Goal: Task Accomplishment & Management: Complete application form

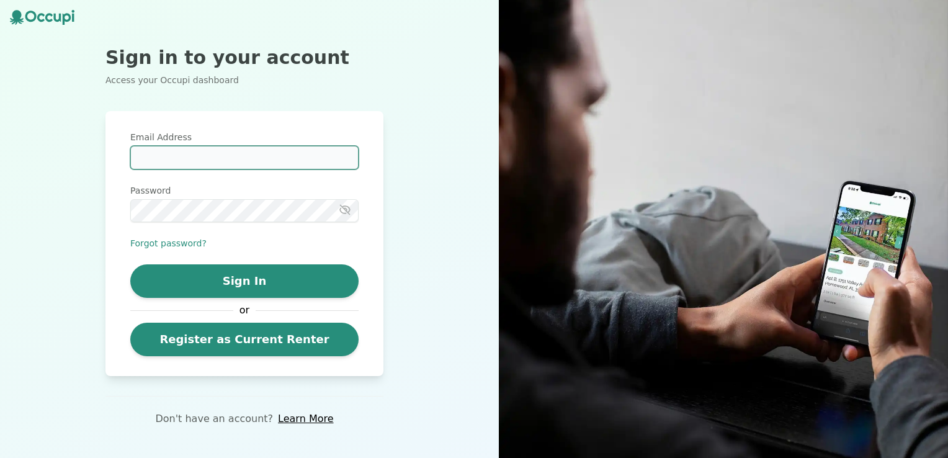
click at [185, 168] on input "Email Address" at bounding box center [244, 158] width 228 height 24
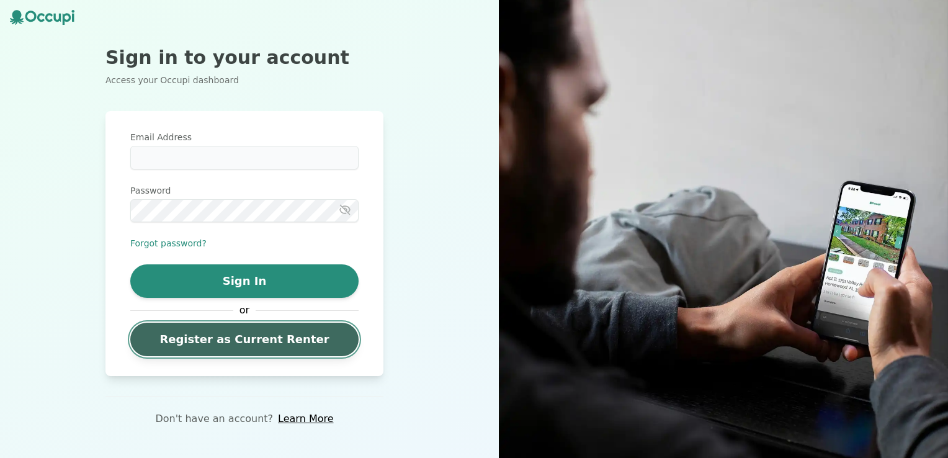
click at [249, 337] on link "Register as Current Renter" at bounding box center [244, 340] width 228 height 34
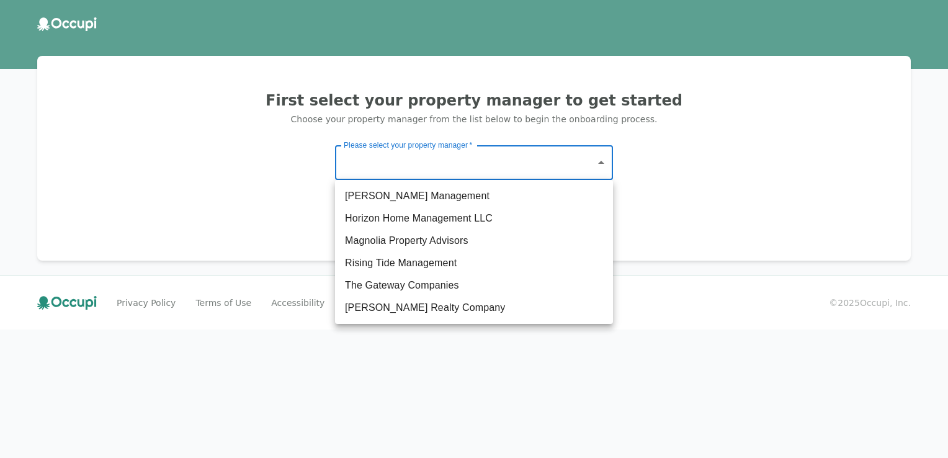
click at [537, 157] on body "First select your property manager to get started Choose your property manager …" at bounding box center [474, 229] width 948 height 458
click at [438, 213] on li "Horizon Home Management LLC" at bounding box center [474, 218] width 278 height 22
type input "**********"
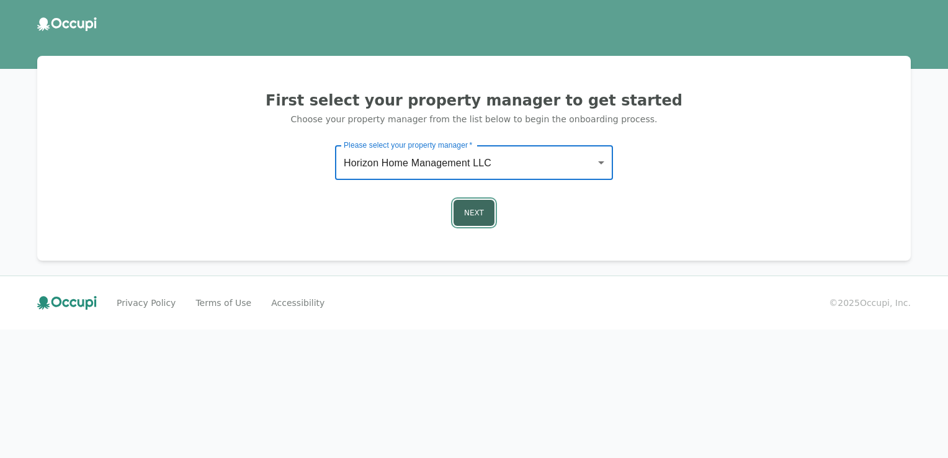
click at [478, 215] on button "Next" at bounding box center [474, 213] width 41 height 26
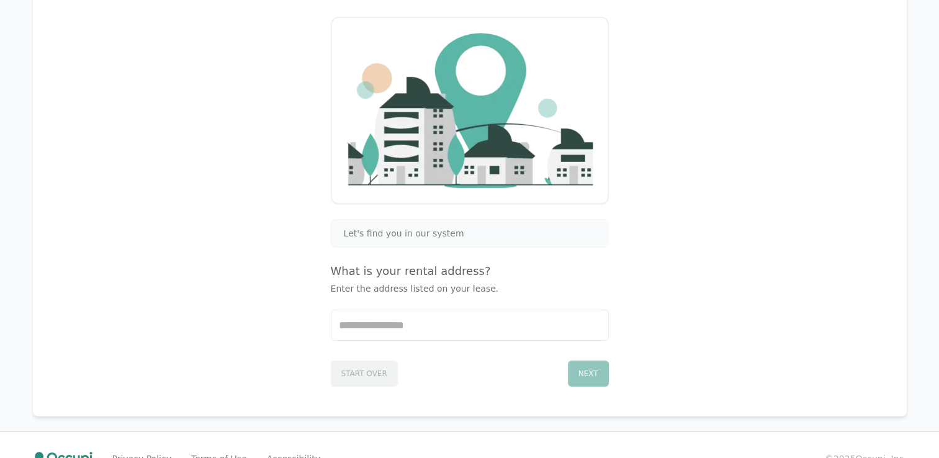
scroll to position [124, 0]
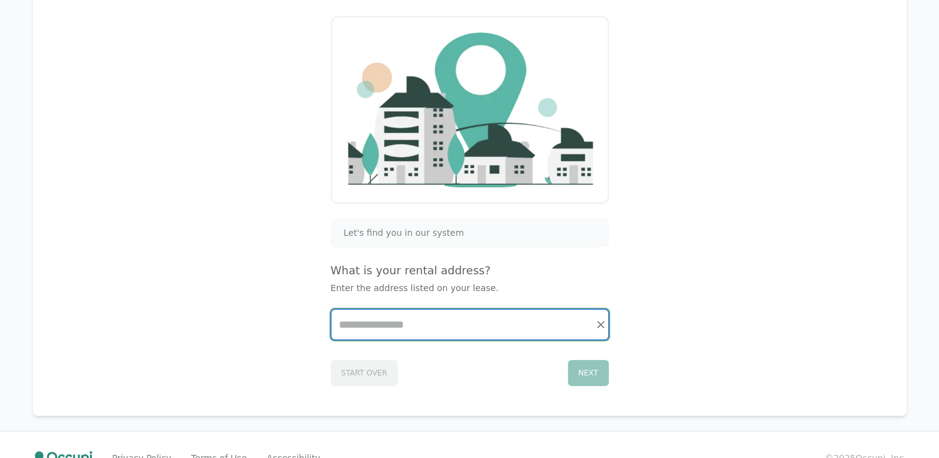
click at [545, 316] on input "Start typing..." at bounding box center [469, 325] width 277 height 30
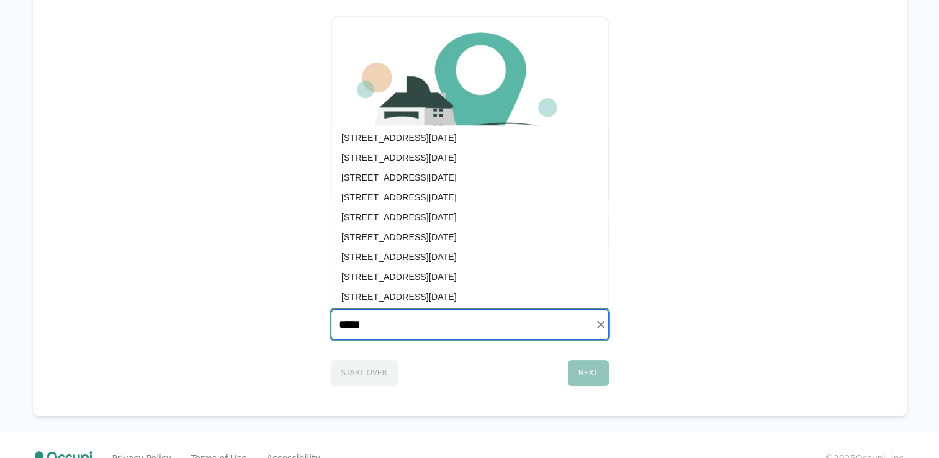
scroll to position [683, 0]
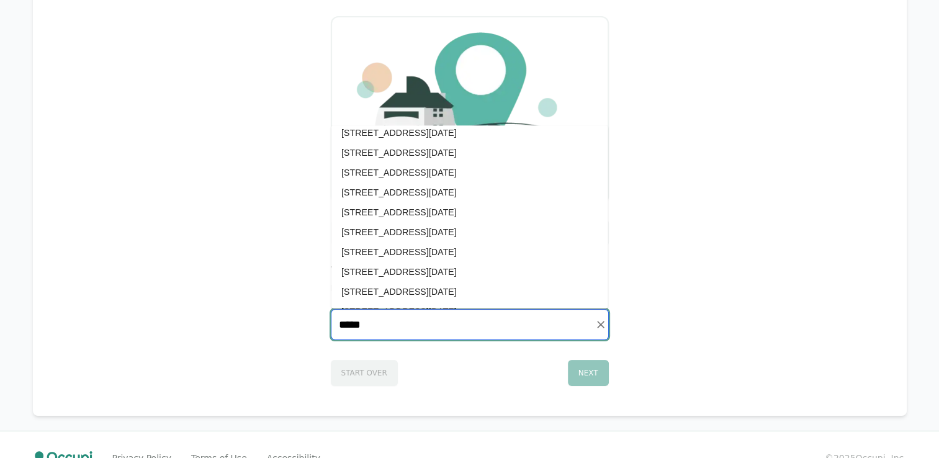
click at [378, 218] on li "Lot 38, 4140 Violet Road, Corpus Christi, TX 78410" at bounding box center [469, 212] width 277 height 20
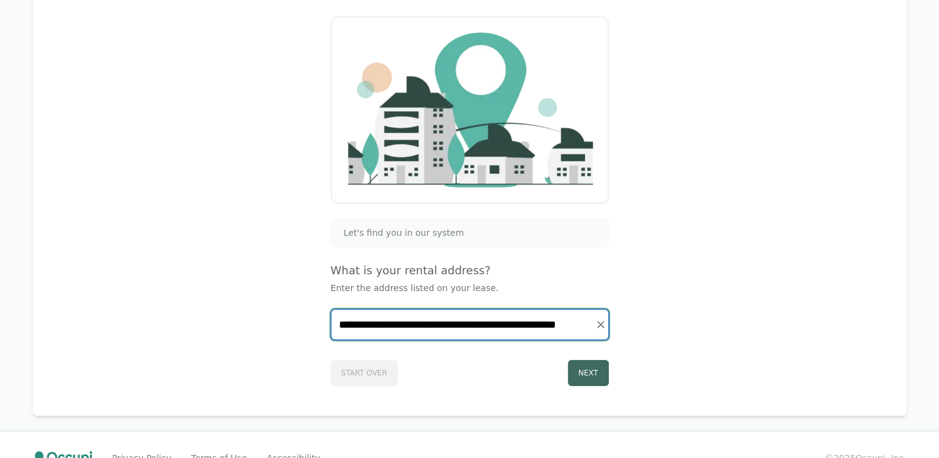
type input "**********"
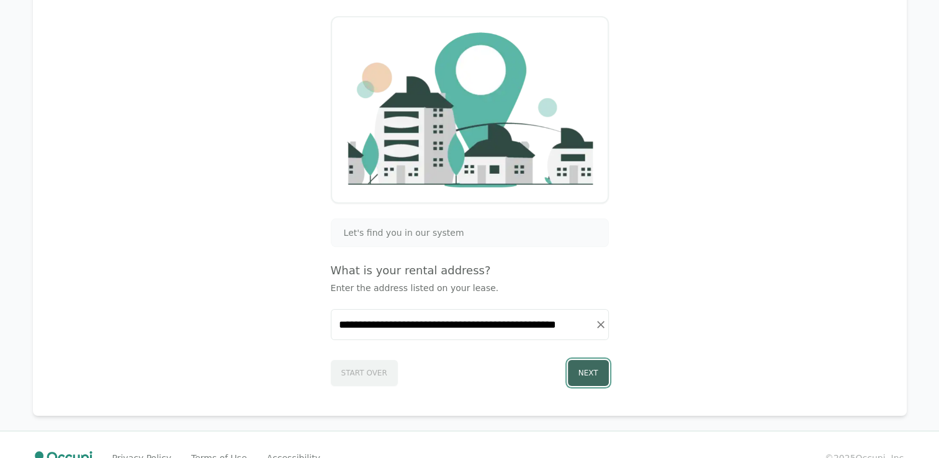
click at [593, 366] on button "Next" at bounding box center [588, 373] width 41 height 26
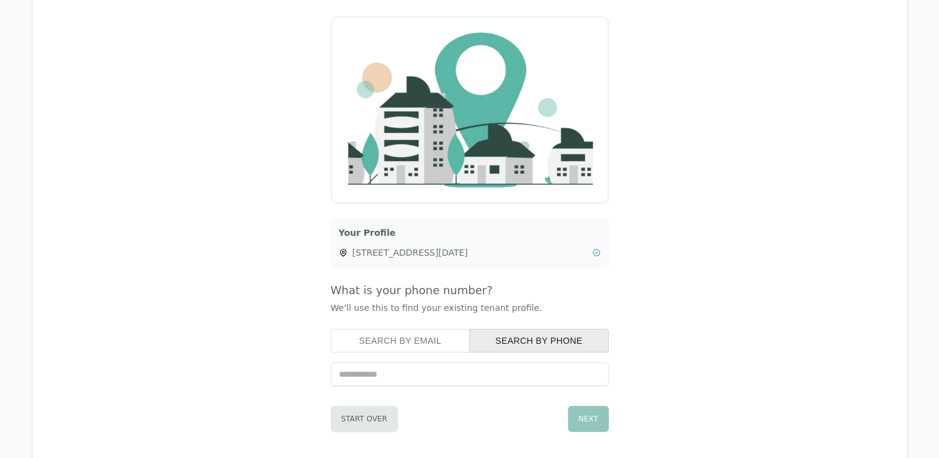
click at [422, 369] on input "tel" at bounding box center [470, 374] width 278 height 24
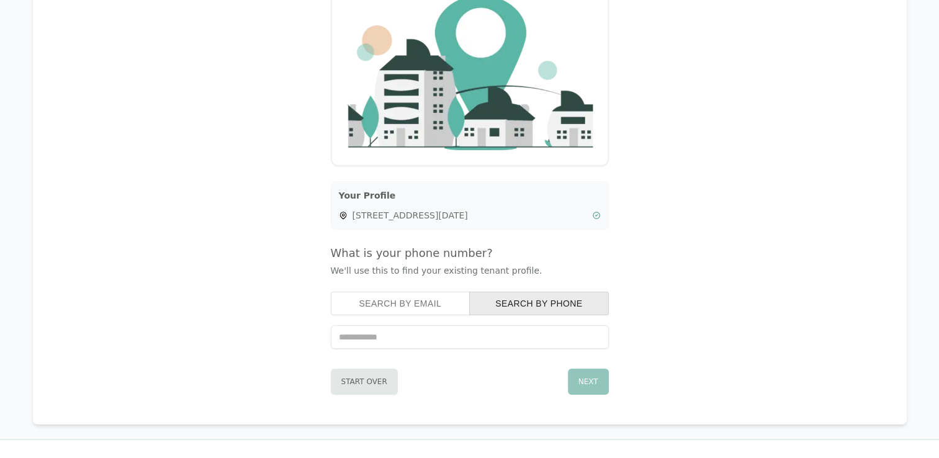
scroll to position [195, 0]
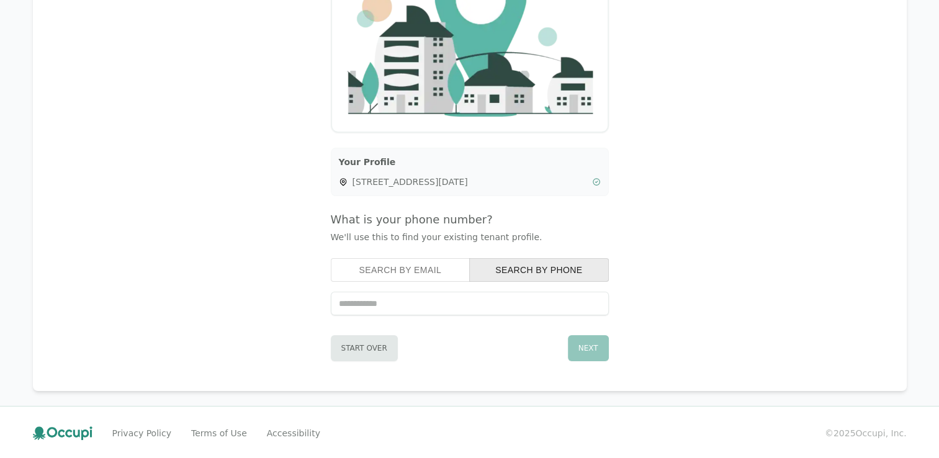
click at [395, 274] on button "Search by Email" at bounding box center [401, 270] width 140 height 24
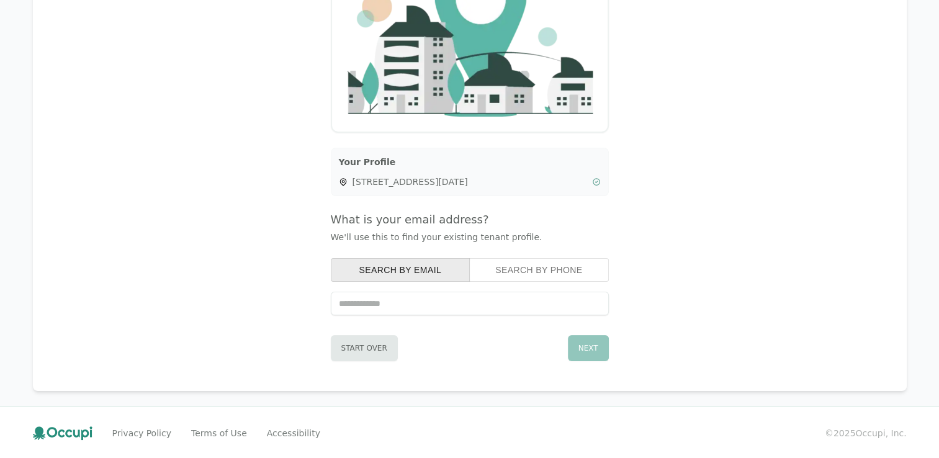
click at [400, 302] on input "text" at bounding box center [470, 304] width 278 height 24
type input "**********"
click at [584, 343] on button "Next" at bounding box center [588, 348] width 41 height 26
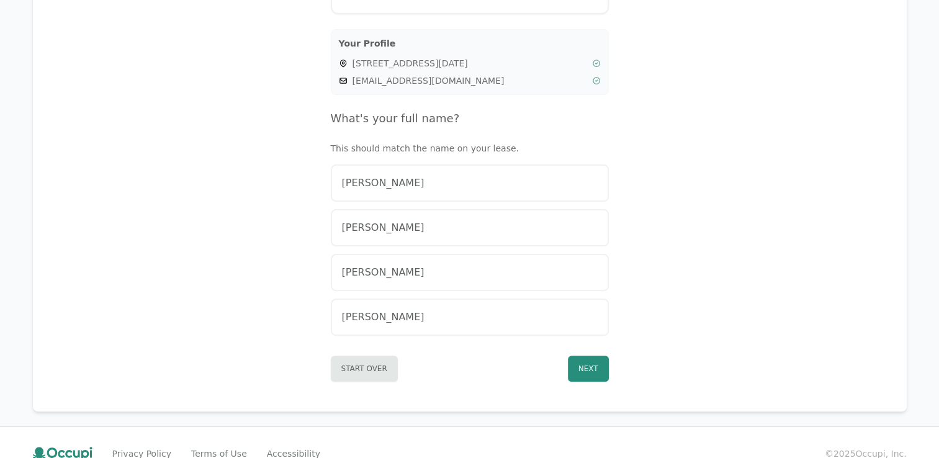
scroll to position [333, 0]
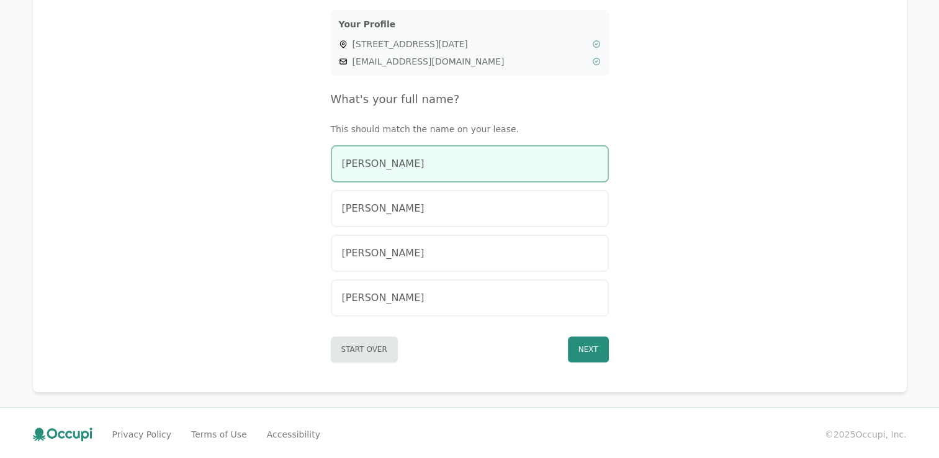
click at [442, 161] on div "Felisha Cisneros" at bounding box center [470, 163] width 256 height 15
click at [596, 354] on button "Next" at bounding box center [588, 349] width 41 height 26
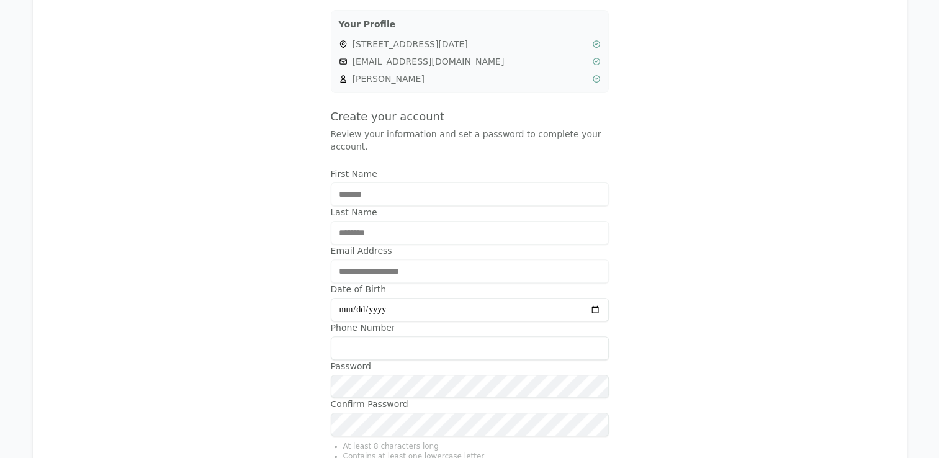
click at [346, 309] on input "Date of Birth" at bounding box center [470, 310] width 278 height 24
type input "**********"
click at [370, 349] on input "Phone Number" at bounding box center [470, 348] width 278 height 24
type input "**********"
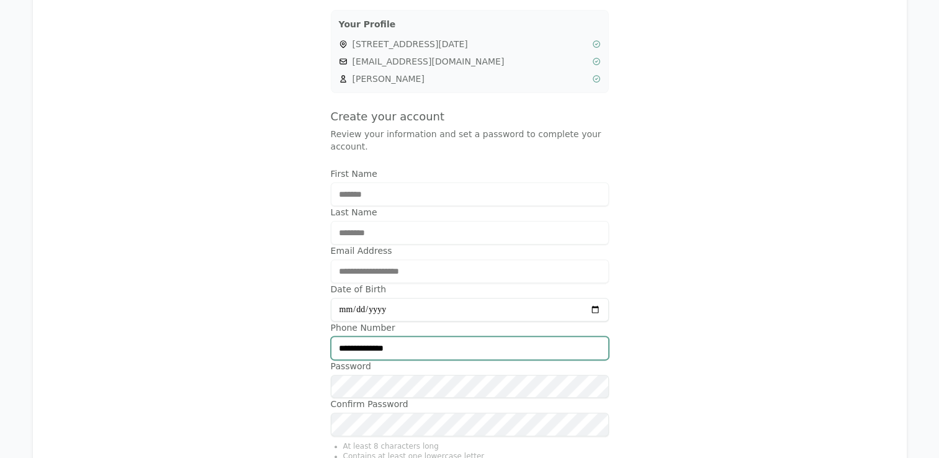
scroll to position [513, 0]
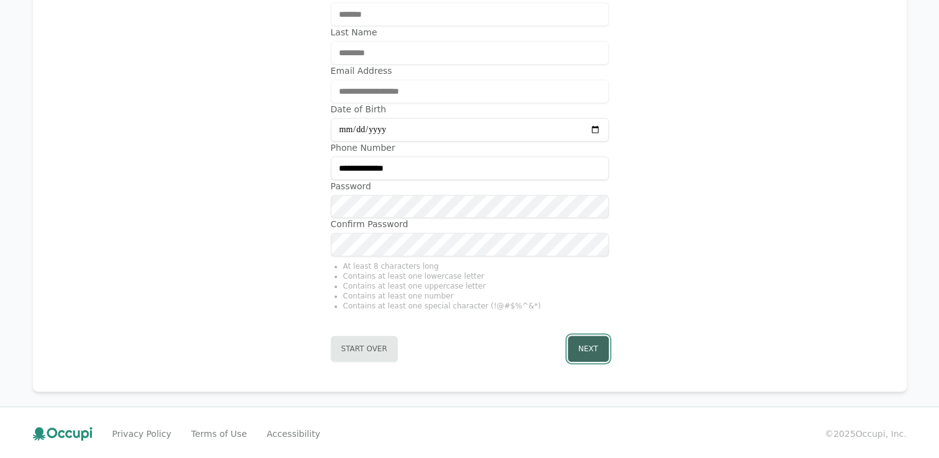
click at [598, 341] on button "Next" at bounding box center [588, 349] width 41 height 26
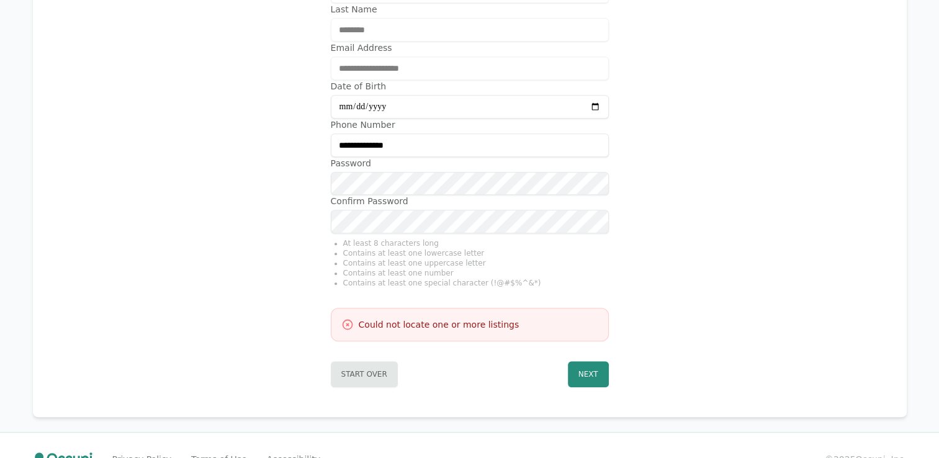
scroll to position [561, 0]
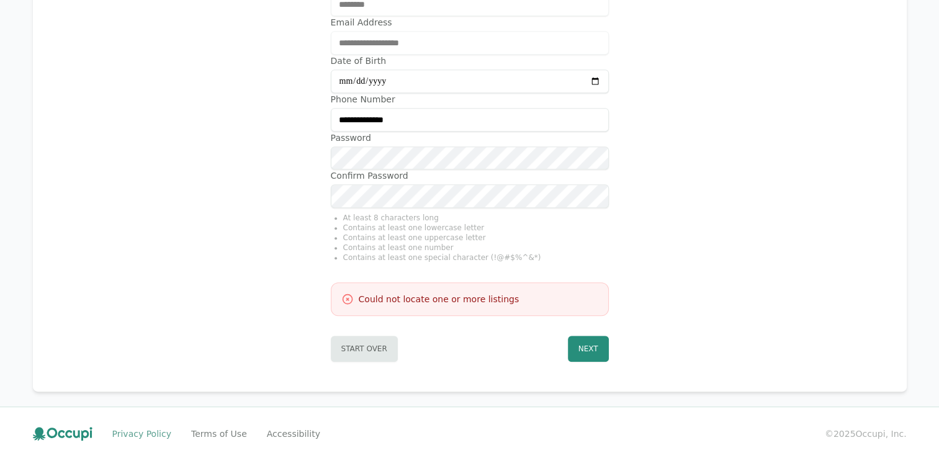
click at [125, 433] on link "Privacy Policy" at bounding box center [141, 434] width 59 height 12
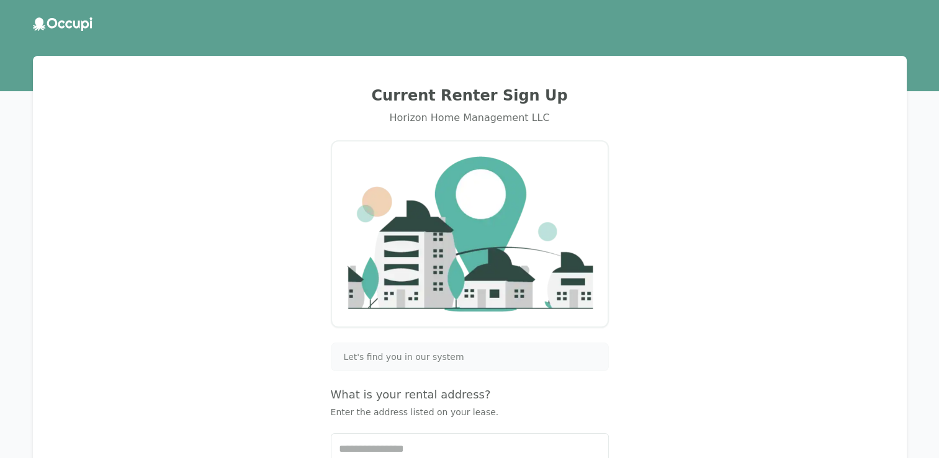
click at [64, 20] on icon at bounding box center [63, 24] width 60 height 14
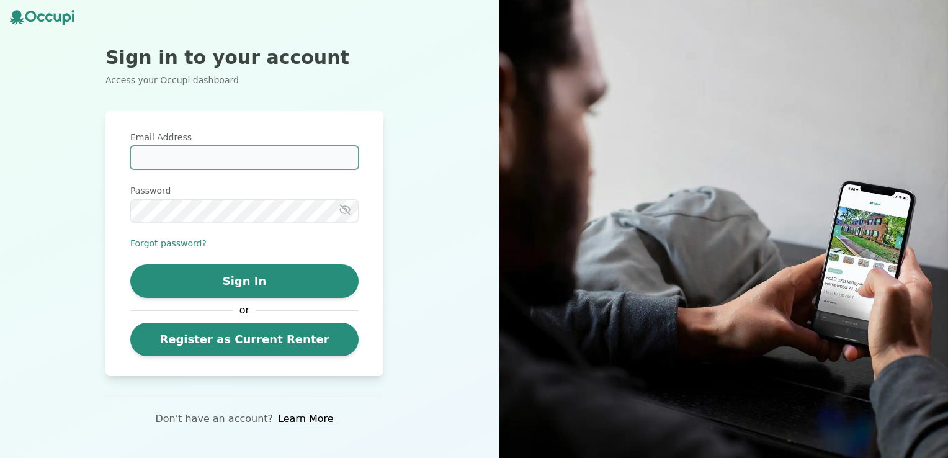
click at [233, 163] on input "Email Address" at bounding box center [244, 158] width 228 height 24
type input "**********"
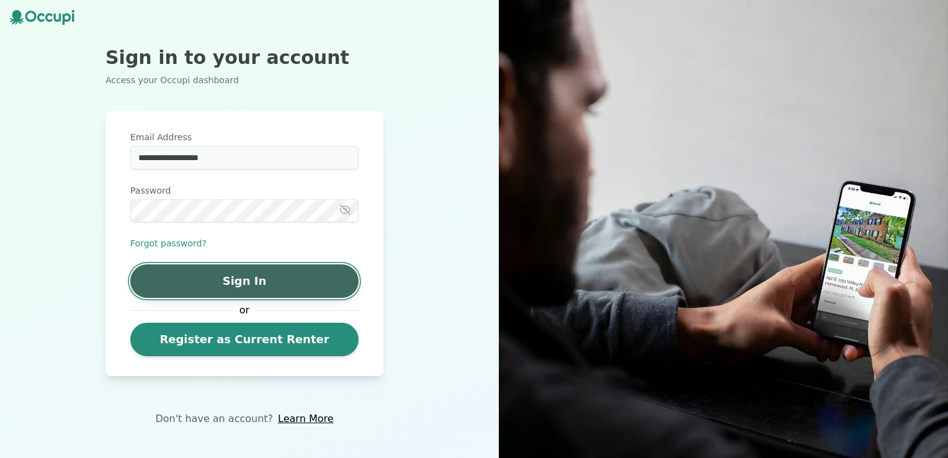
click at [251, 279] on button "Sign In" at bounding box center [244, 281] width 228 height 34
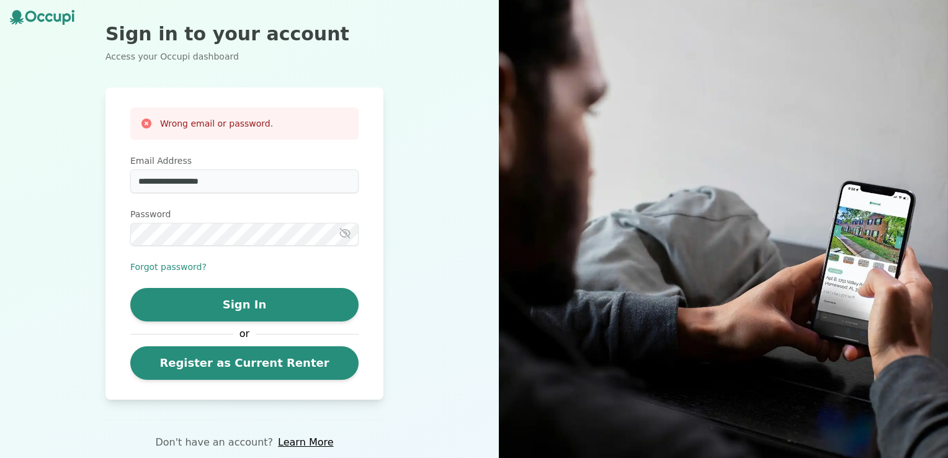
click at [349, 235] on icon "button" at bounding box center [345, 233] width 10 height 9
click at [393, 71] on div "**********" at bounding box center [244, 229] width 489 height 458
click at [30, 12] on icon at bounding box center [30, 16] width 11 height 11
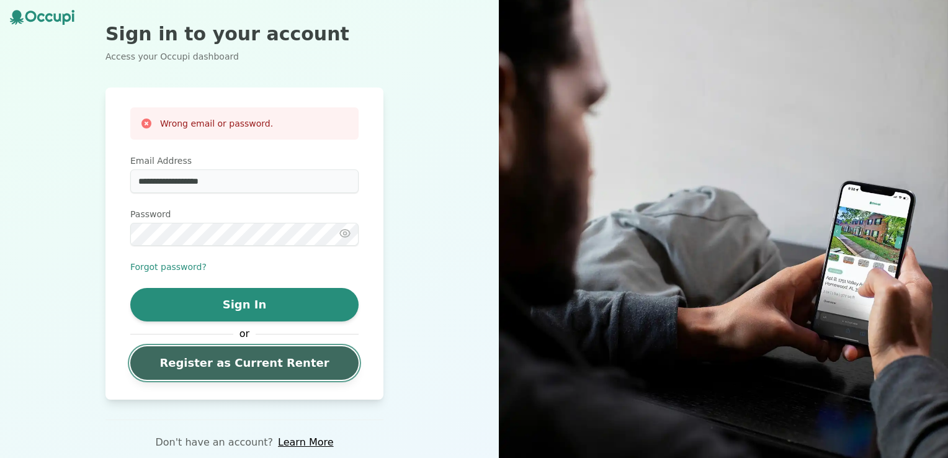
click at [315, 362] on link "Register as Current Renter" at bounding box center [244, 363] width 228 height 34
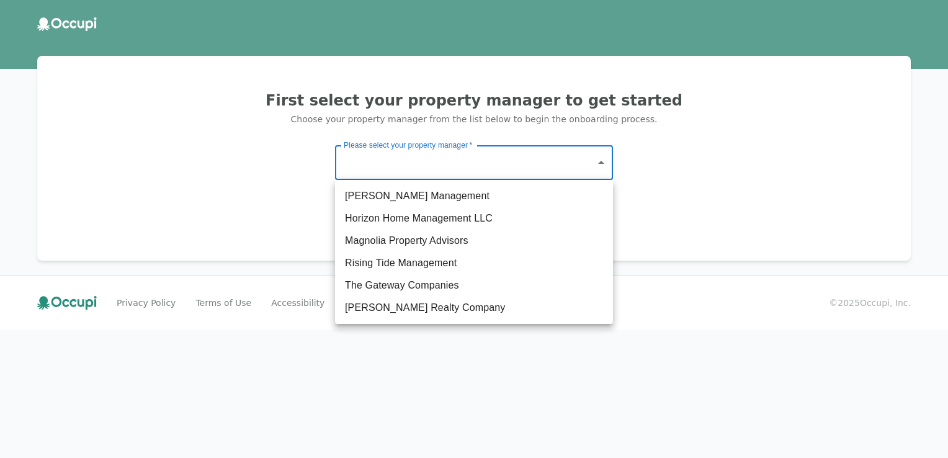
click at [546, 150] on body "First select your property manager to get started Choose your property manager …" at bounding box center [474, 229] width 948 height 458
click at [745, 185] on div at bounding box center [474, 229] width 948 height 458
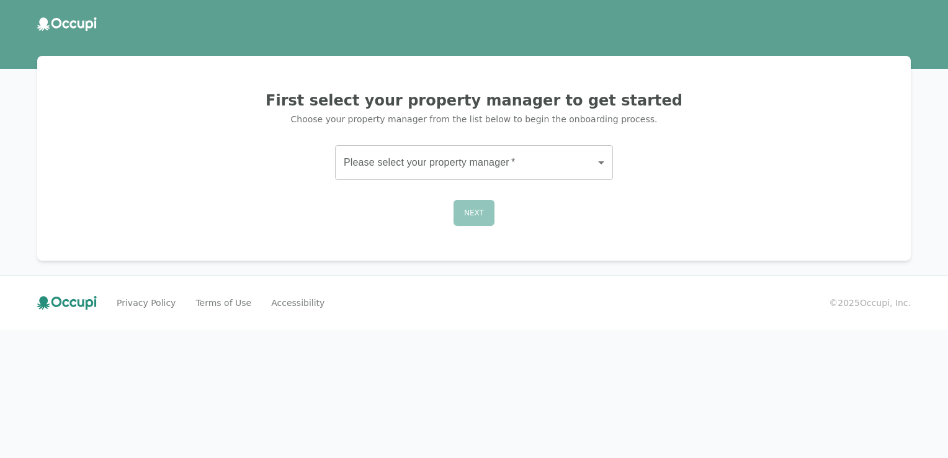
click at [613, 160] on div "First select your property manager to get started Choose your property manager …" at bounding box center [474, 158] width 844 height 175
click at [605, 161] on body "First select your property manager to get started Choose your property manager …" at bounding box center [474, 229] width 948 height 458
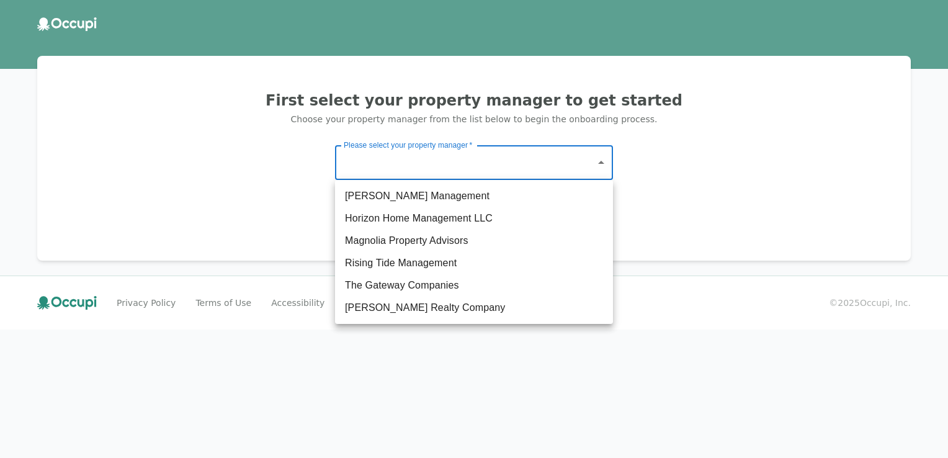
click at [426, 328] on div at bounding box center [474, 229] width 948 height 458
